Goal: Information Seeking & Learning: Stay updated

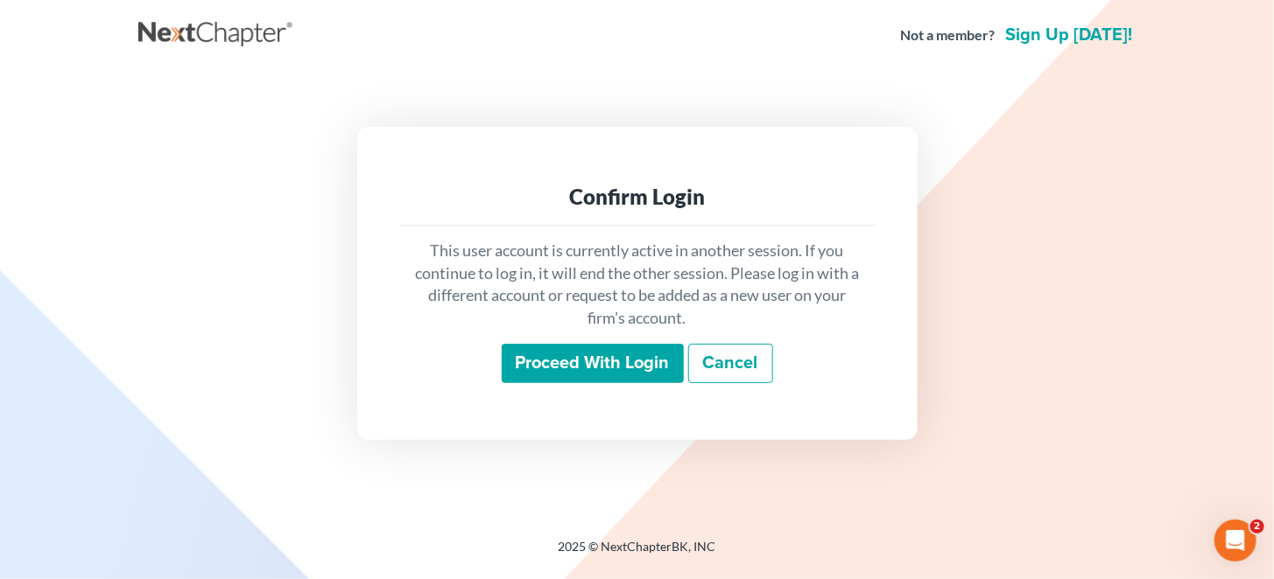
click at [639, 364] on input "Proceed with login" at bounding box center [593, 364] width 182 height 40
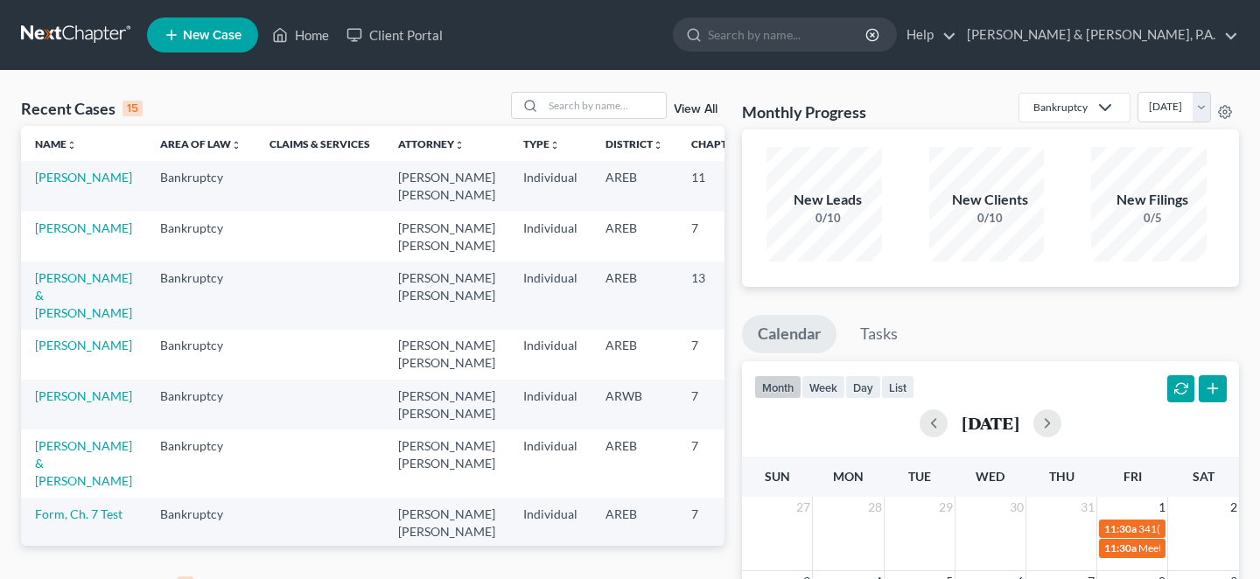
click at [687, 579] on link "View All" at bounding box center [696, 585] width 44 height 12
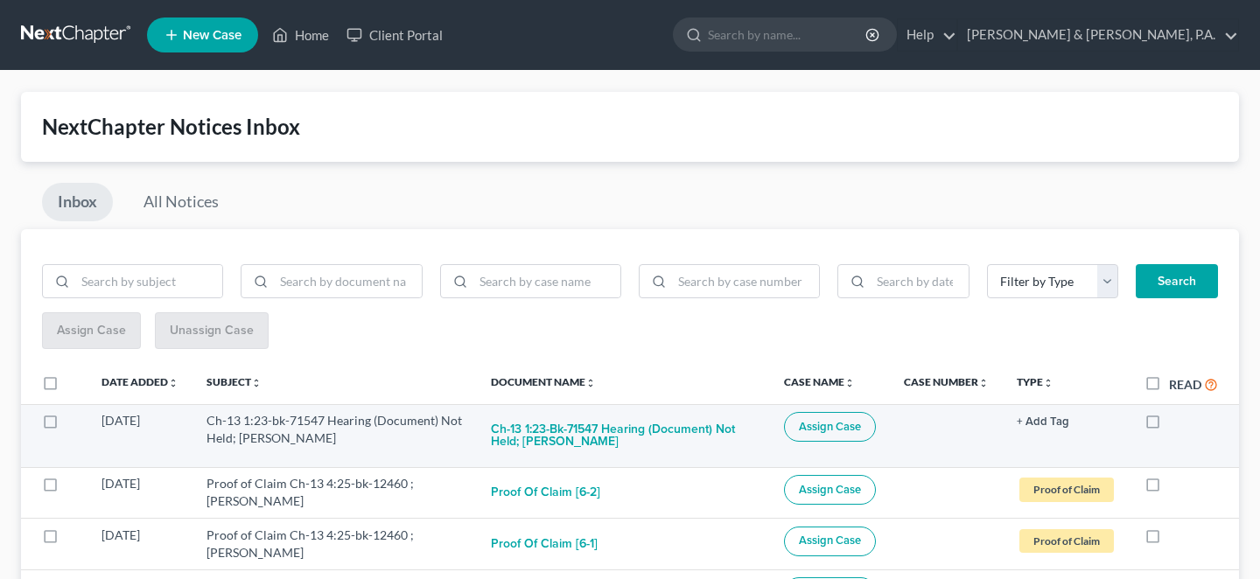
click at [1169, 425] on label at bounding box center [1169, 425] width 0 height 0
click at [1176, 412] on input "checkbox" at bounding box center [1181, 417] width 11 height 11
checkbox input "true"
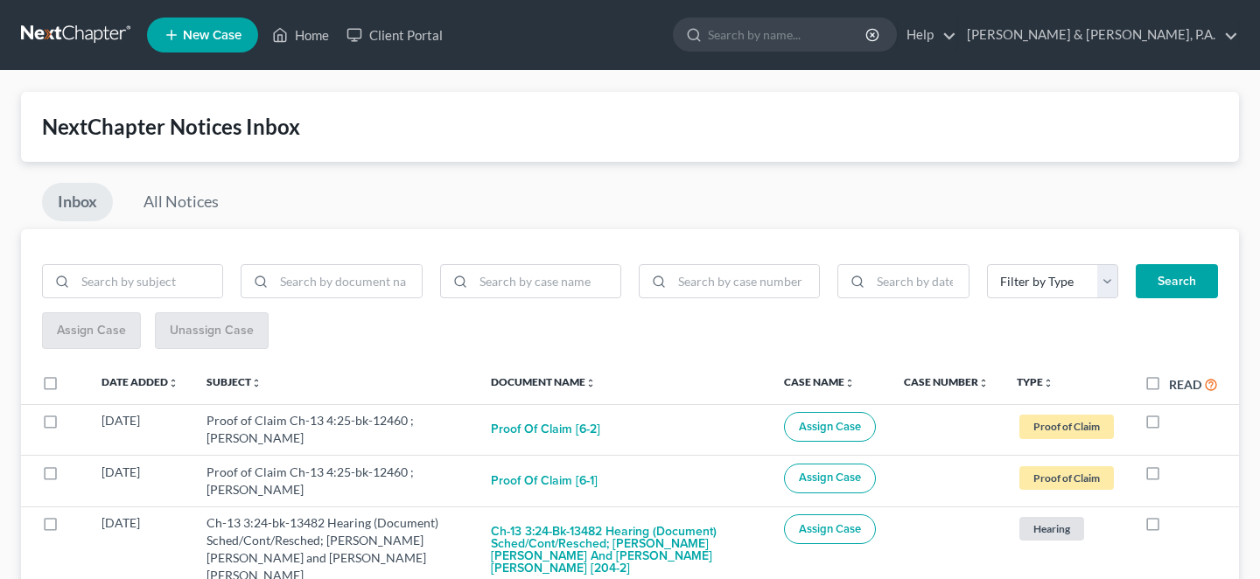
click at [1169, 425] on label at bounding box center [1169, 425] width 0 height 0
click at [1176, 412] on input "checkbox" at bounding box center [1181, 417] width 11 height 11
checkbox input "true"
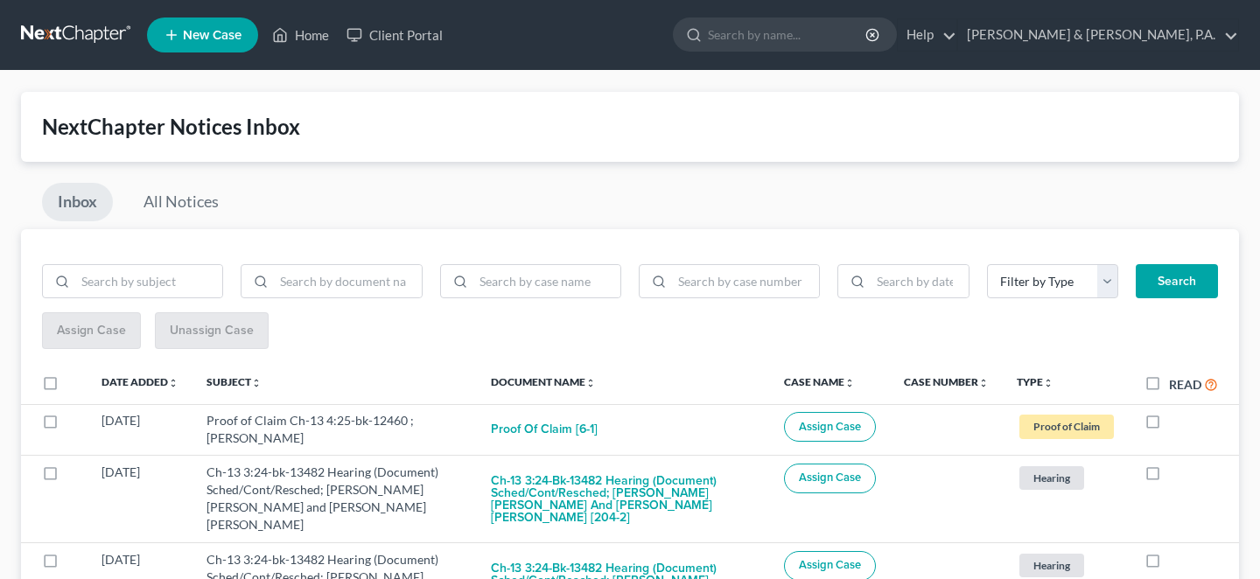
click at [1169, 425] on label at bounding box center [1169, 425] width 0 height 0
click at [1176, 412] on input "checkbox" at bounding box center [1181, 417] width 11 height 11
checkbox input "true"
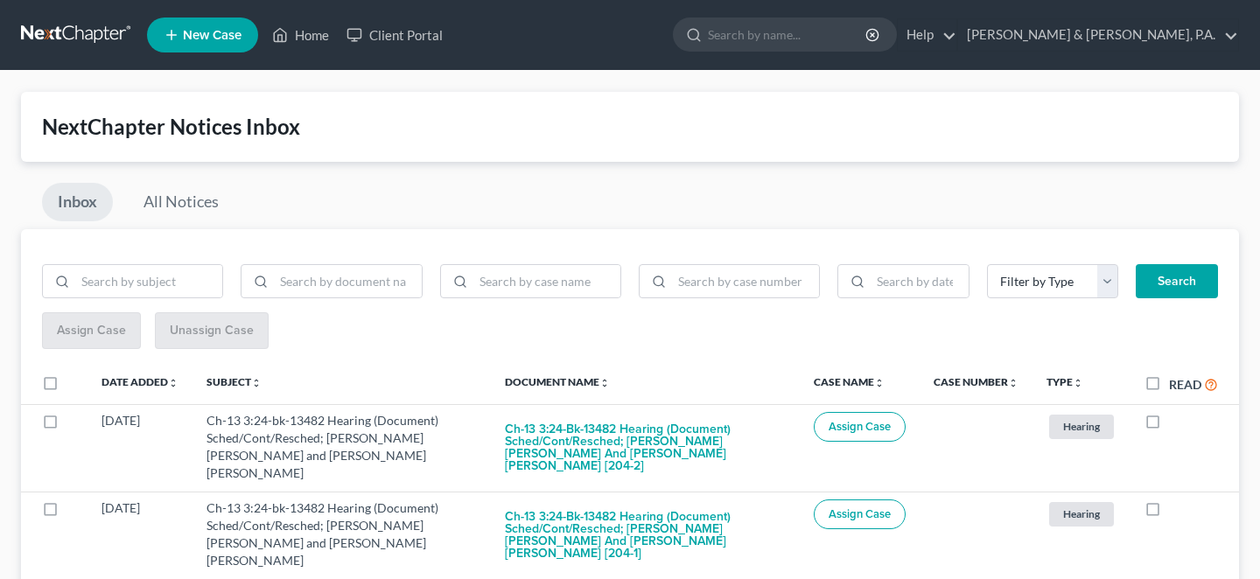
click at [1169, 425] on label at bounding box center [1169, 425] width 0 height 0
click at [1176, 412] on input "checkbox" at bounding box center [1181, 417] width 11 height 11
checkbox input "true"
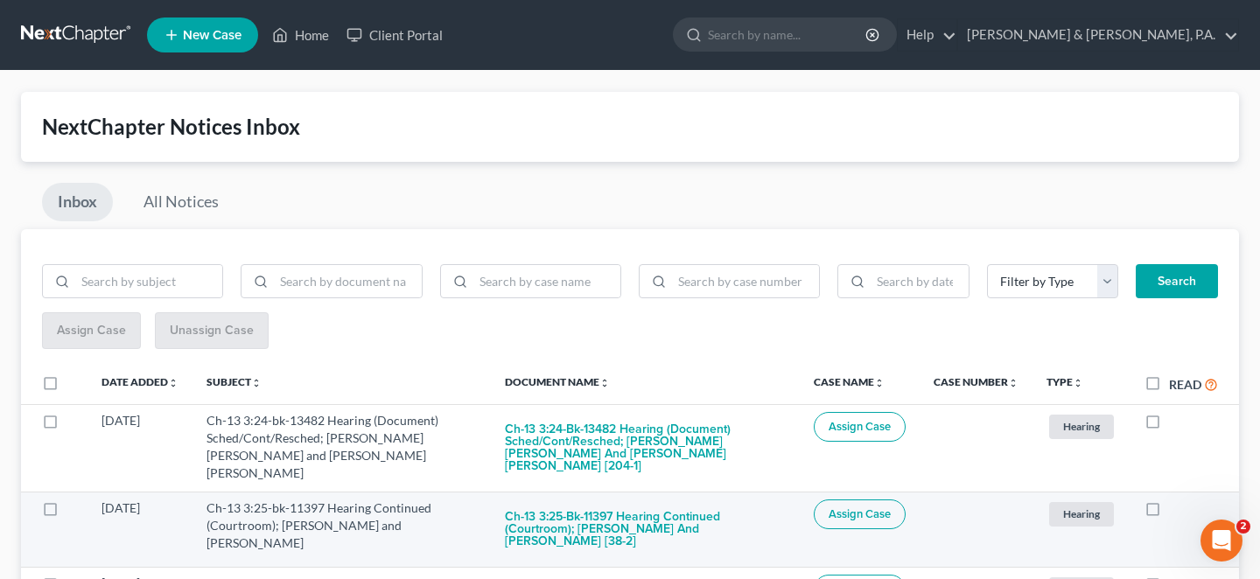
click at [1169, 513] on label at bounding box center [1169, 513] width 0 height 0
click at [1176, 500] on input "checkbox" at bounding box center [1181, 505] width 11 height 11
checkbox input "true"
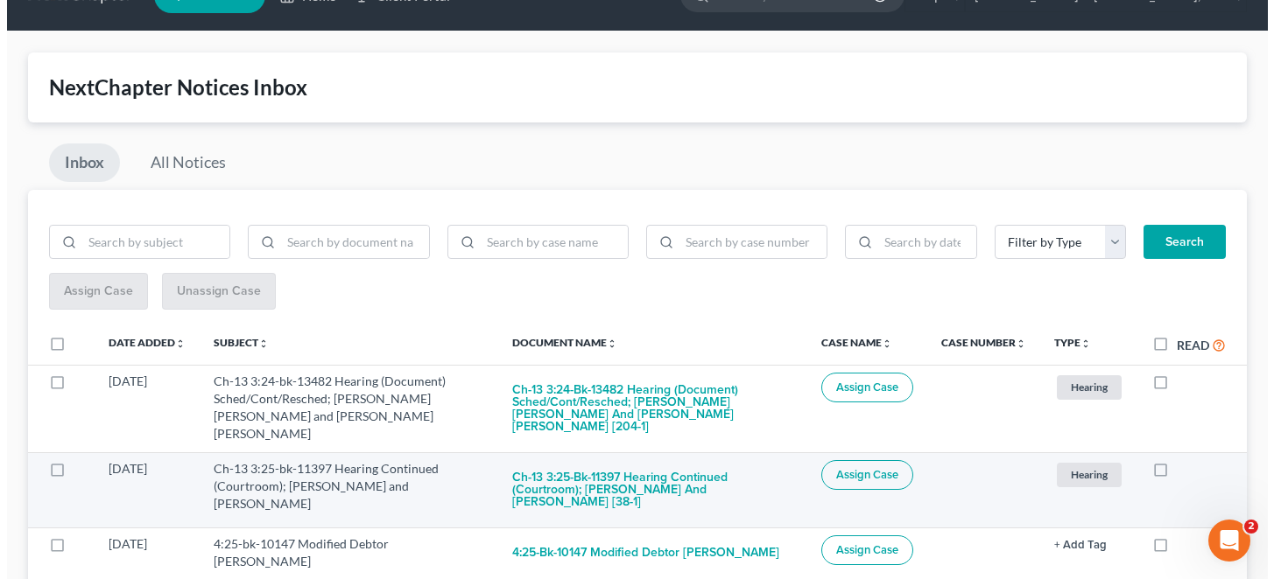
scroll to position [59, 0]
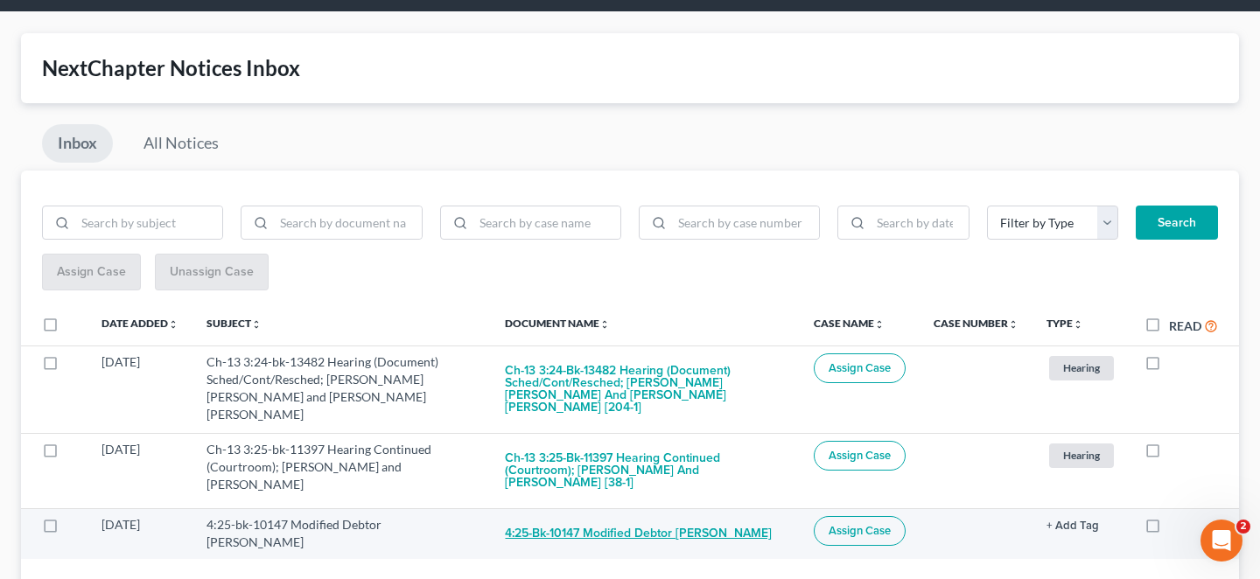
click at [690, 516] on button "4:25-bk-10147 Modified Debtor Leteka Vincent" at bounding box center [638, 533] width 267 height 35
checkbox input "true"
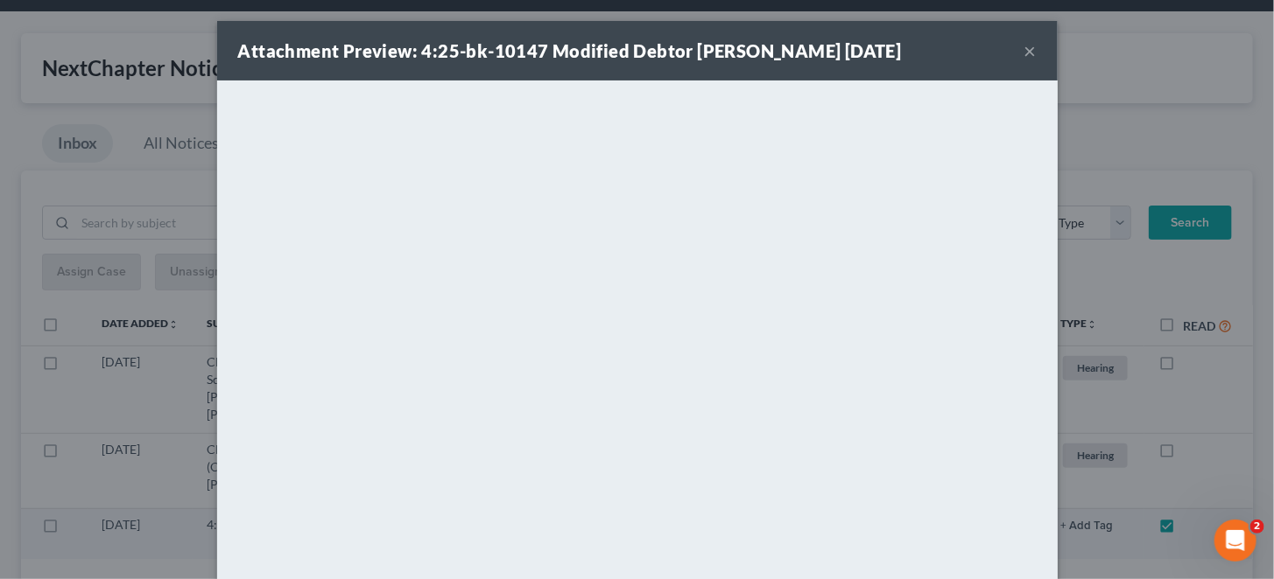
scroll to position [11, 0]
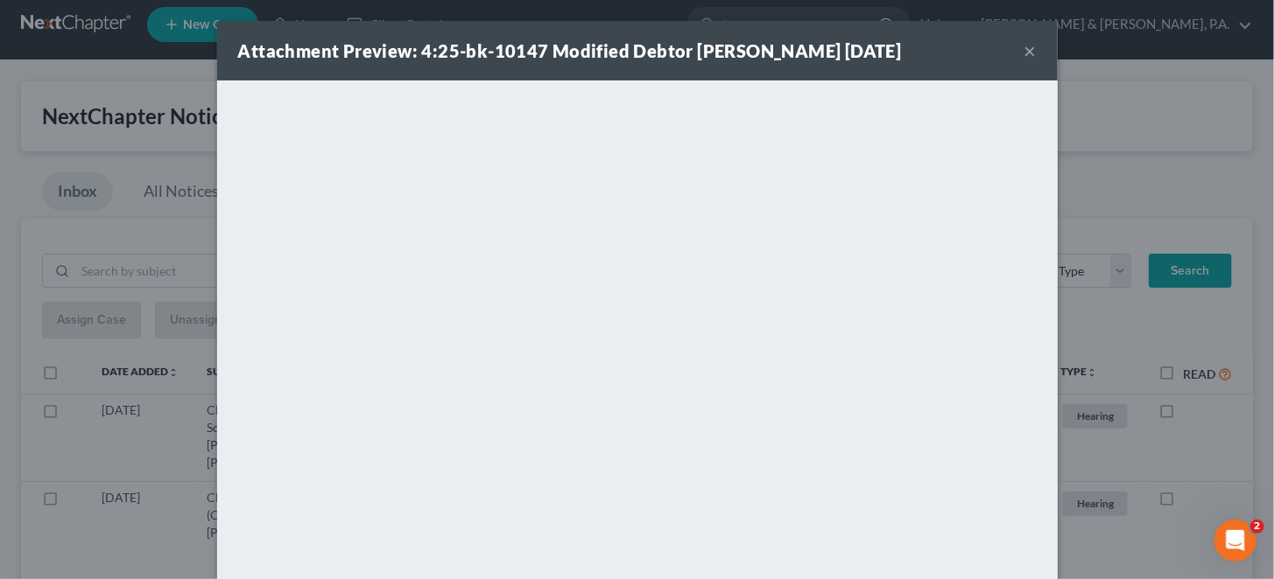
click at [990, 26] on div "Attachment Preview: 4:25-bk-10147 Modified Debtor Leteka Vincent 08/19/2025 ×" at bounding box center [637, 51] width 840 height 60
click at [1024, 46] on button "×" at bounding box center [1030, 50] width 12 height 21
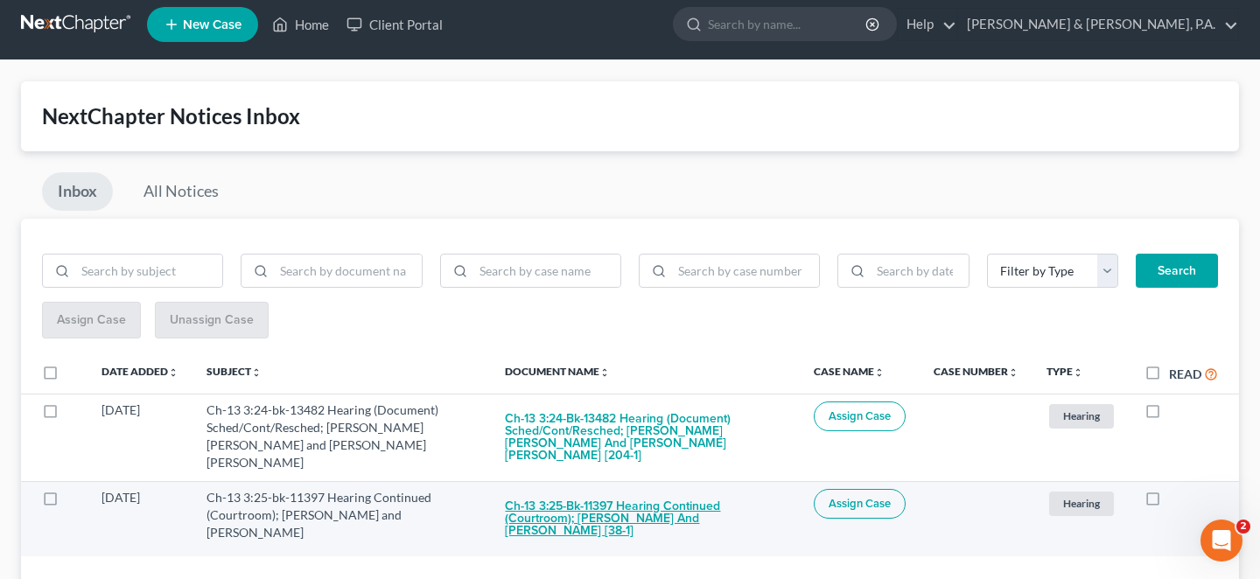
click at [656, 489] on button "Ch-13 3:25-bk-11397 Hearing Continued (Courtroom); Martin D. Glover and Heather…" at bounding box center [645, 519] width 281 height 60
checkbox input "true"
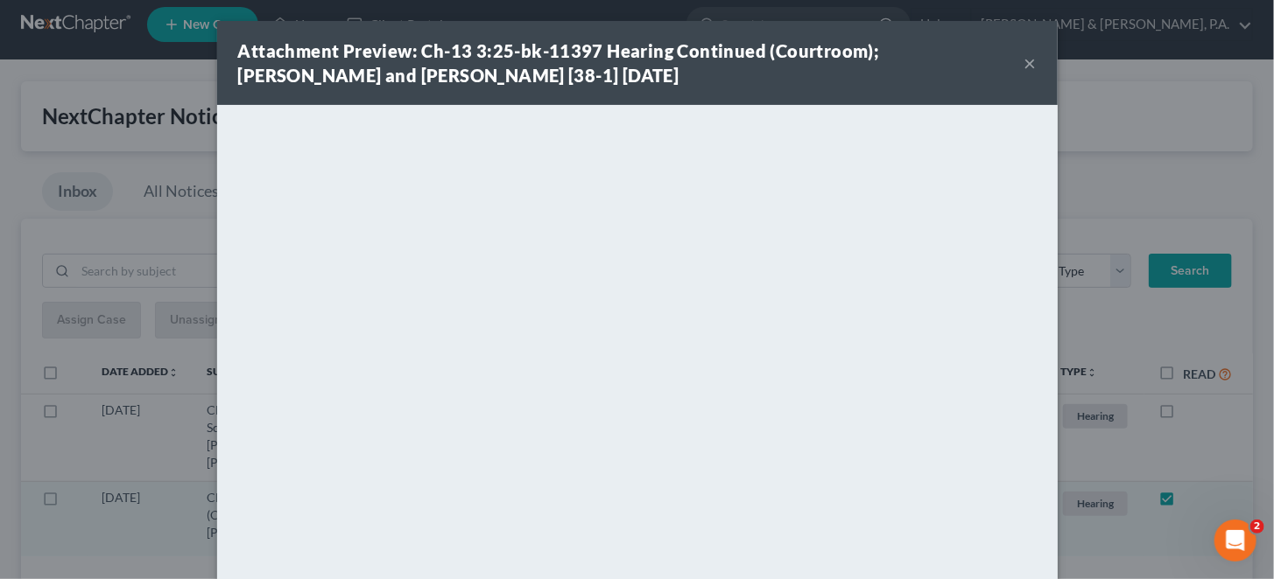
scroll to position [0, 0]
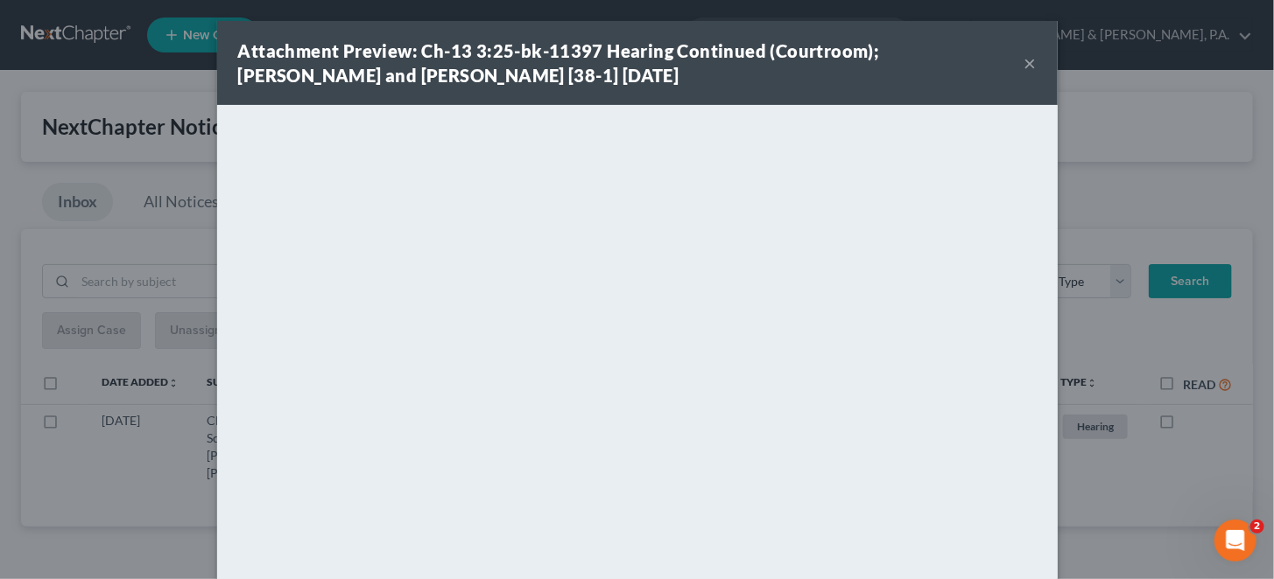
click at [1024, 57] on button "×" at bounding box center [1030, 63] width 12 height 21
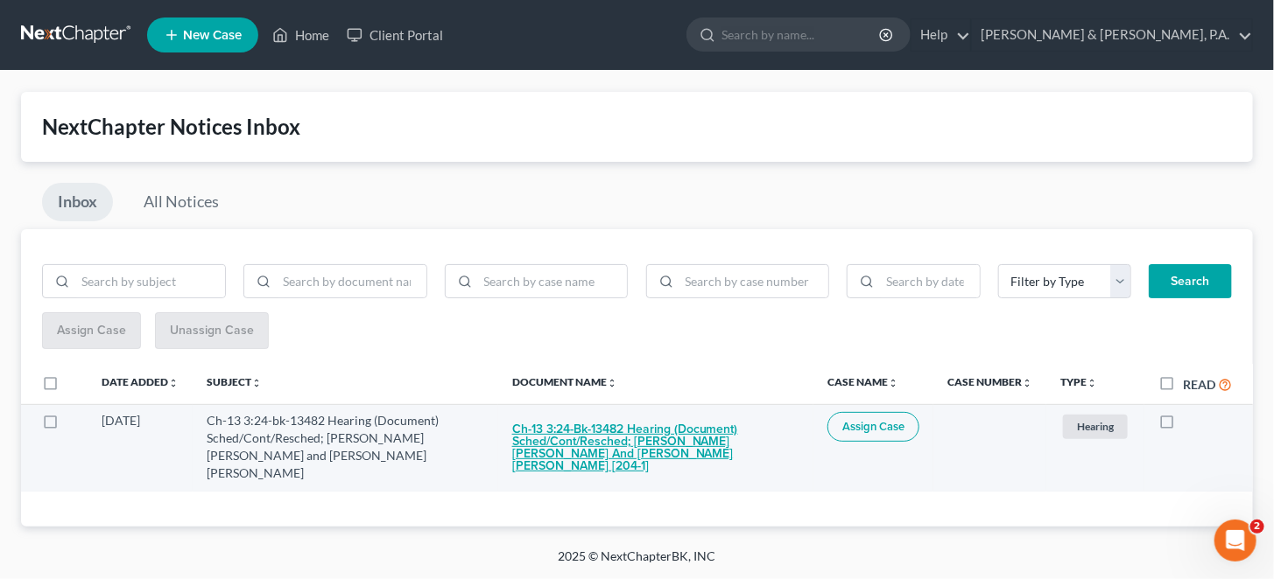
click at [717, 416] on button "Ch-13 3:24-bk-13482 Hearing (Document) Sched/Cont/Resched; Adam Keith Nichols a…" at bounding box center [655, 448] width 287 height 72
checkbox input "true"
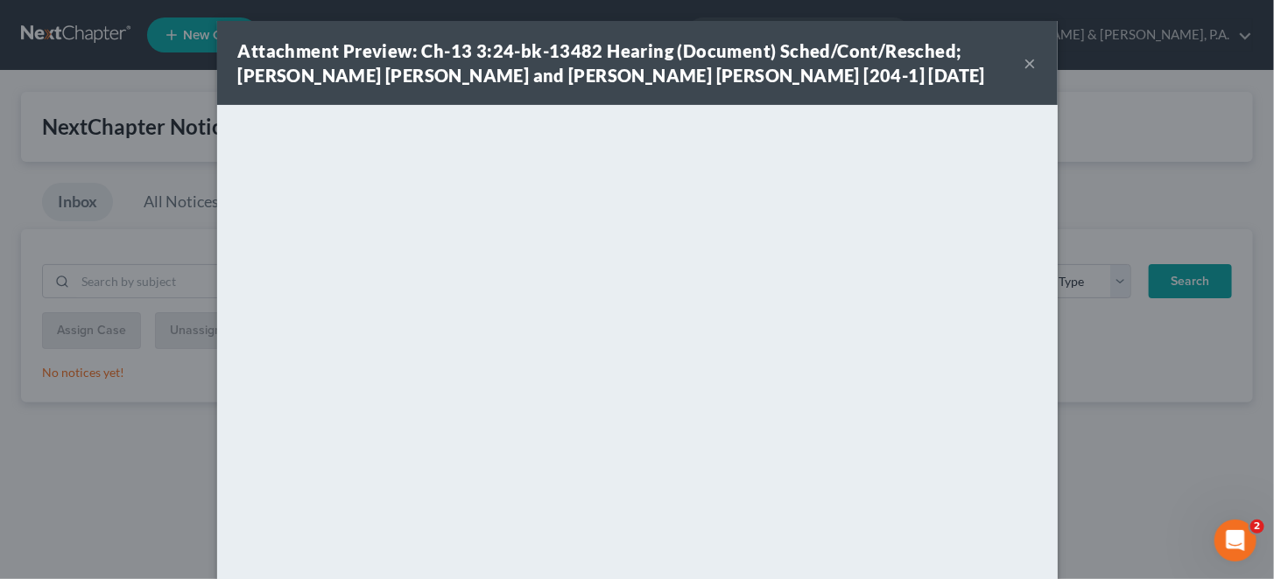
click at [1024, 60] on button "×" at bounding box center [1030, 63] width 12 height 21
